Goal: Check status: Check status

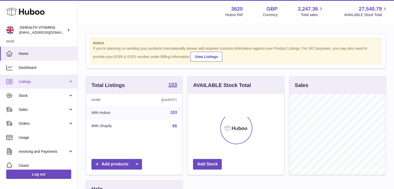
scroll to position [81, 96]
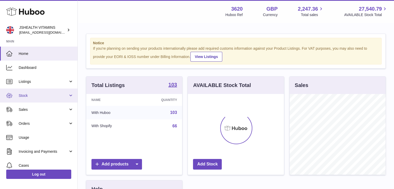
click at [45, 95] on span "Stock" at bounding box center [43, 95] width 49 height 5
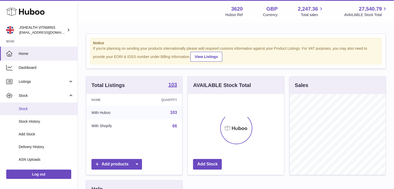
click at [47, 107] on span "Stock" at bounding box center [46, 108] width 55 height 5
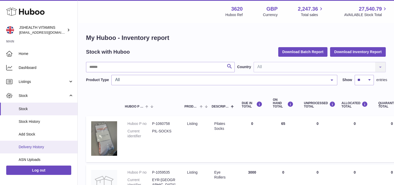
click at [44, 146] on span "Delivery History" at bounding box center [46, 146] width 55 height 5
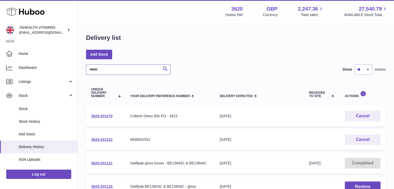
click at [122, 66] on input "text" at bounding box center [128, 69] width 84 height 10
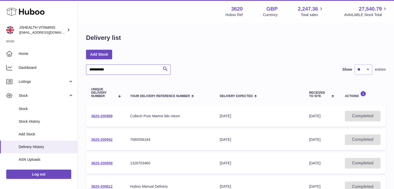
type input "**********"
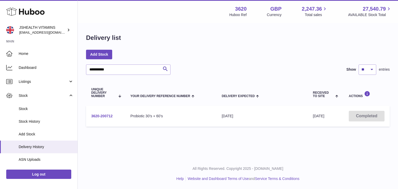
click at [107, 115] on link "3620-200712" at bounding box center [101, 116] width 21 height 4
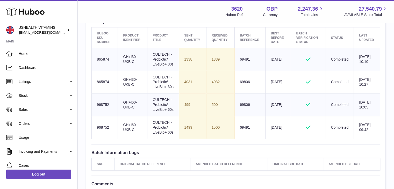
scroll to position [199, 0]
